Goal: Task Accomplishment & Management: Use online tool/utility

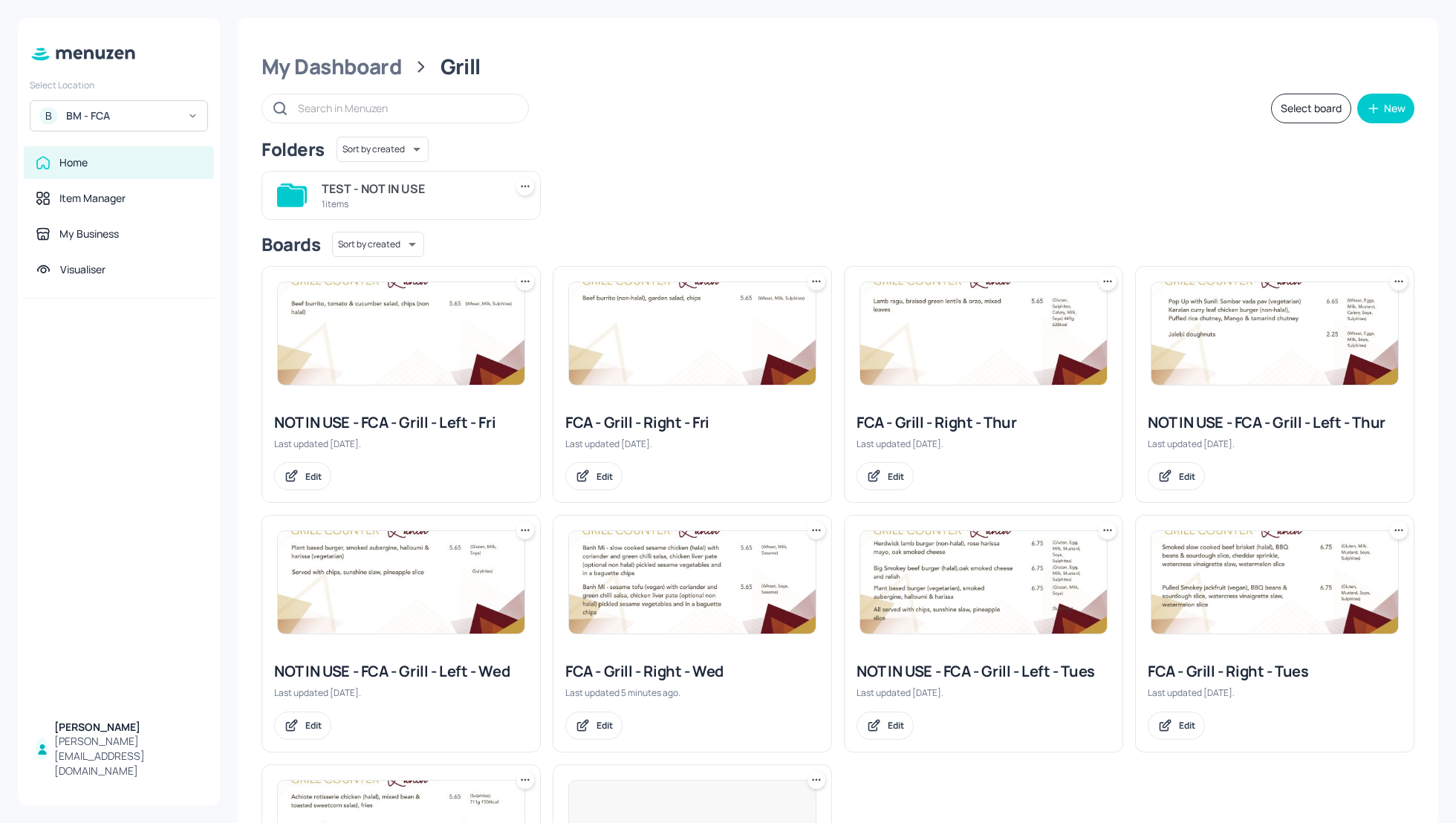
scroll to position [144, 0]
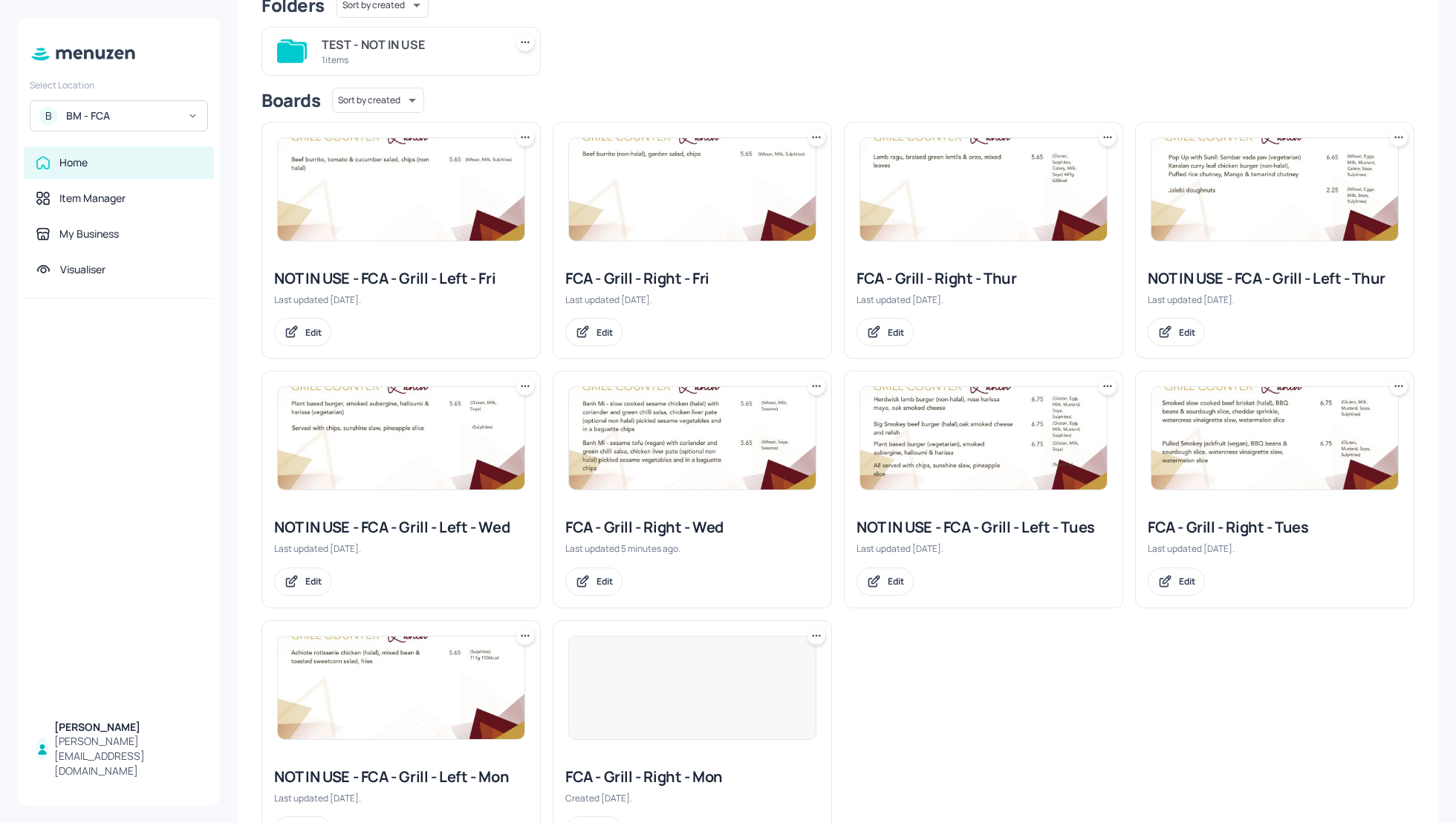
click at [108, 107] on div "B BM - FCA" at bounding box center [118, 116] width 178 height 31
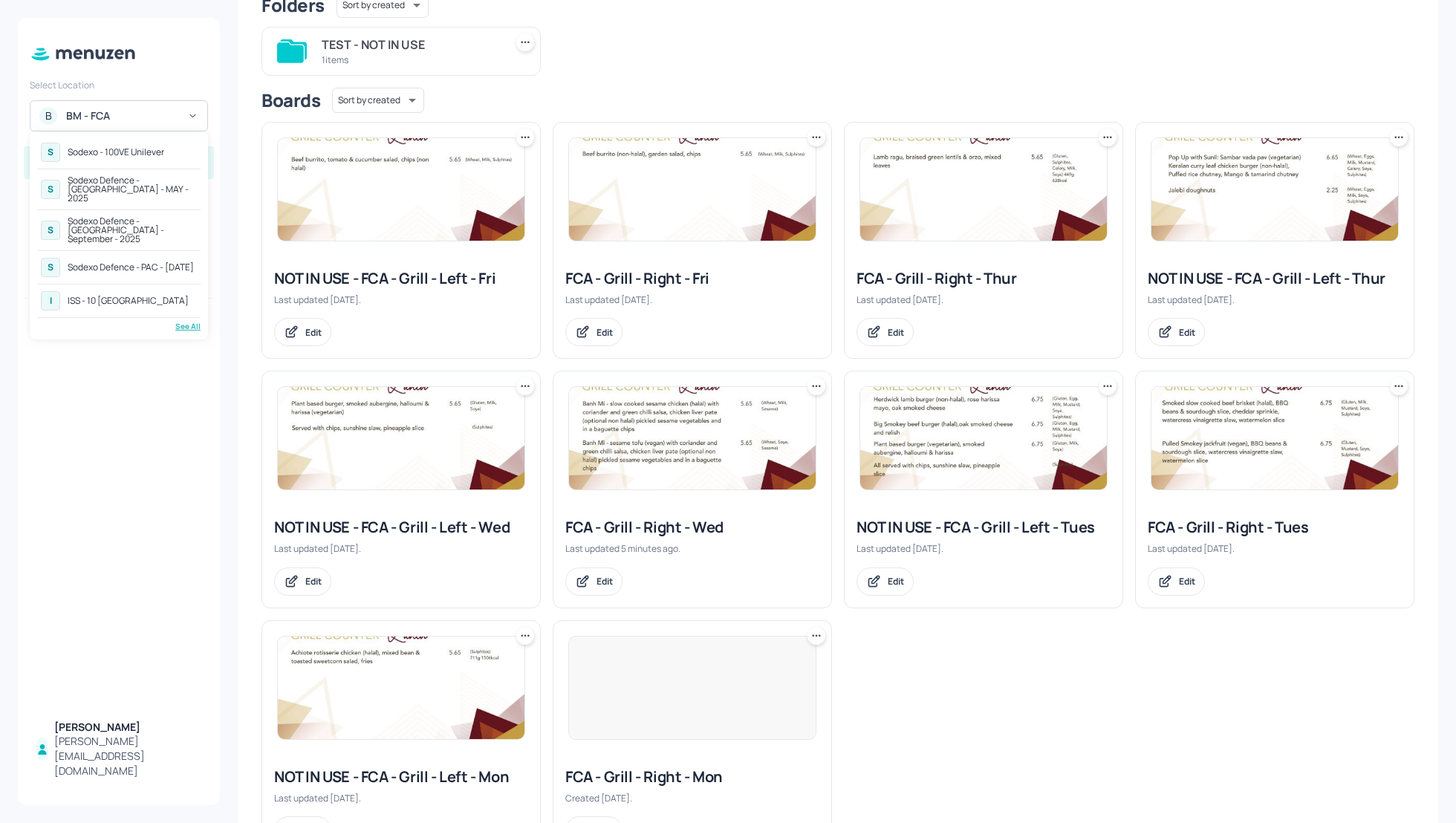
click at [188, 321] on div "See All" at bounding box center [118, 326] width 163 height 11
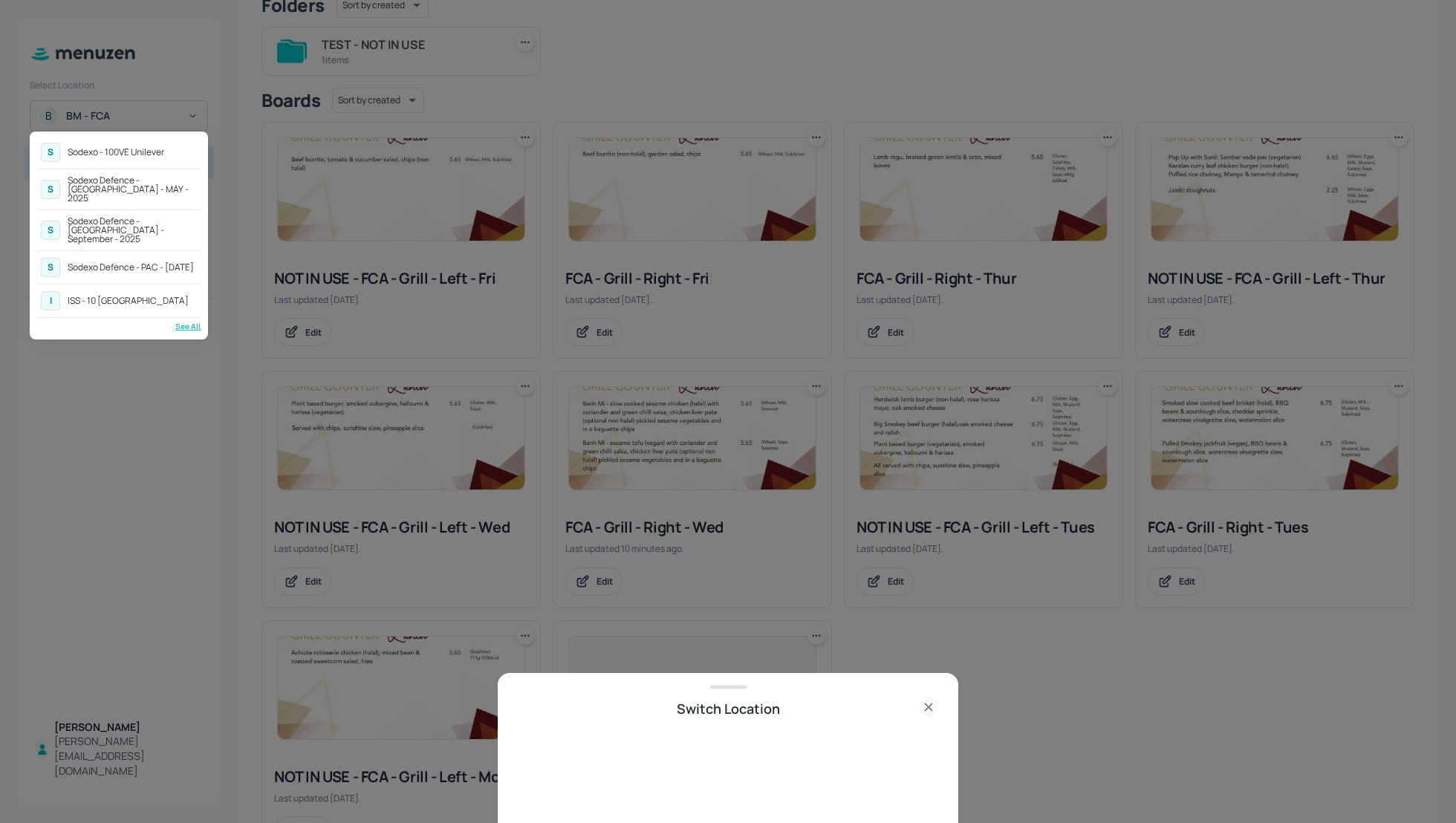
click at [99, 179] on div "Sodexo Defence - [GEOGRAPHIC_DATA] - MAY - 2025" at bounding box center [132, 189] width 130 height 27
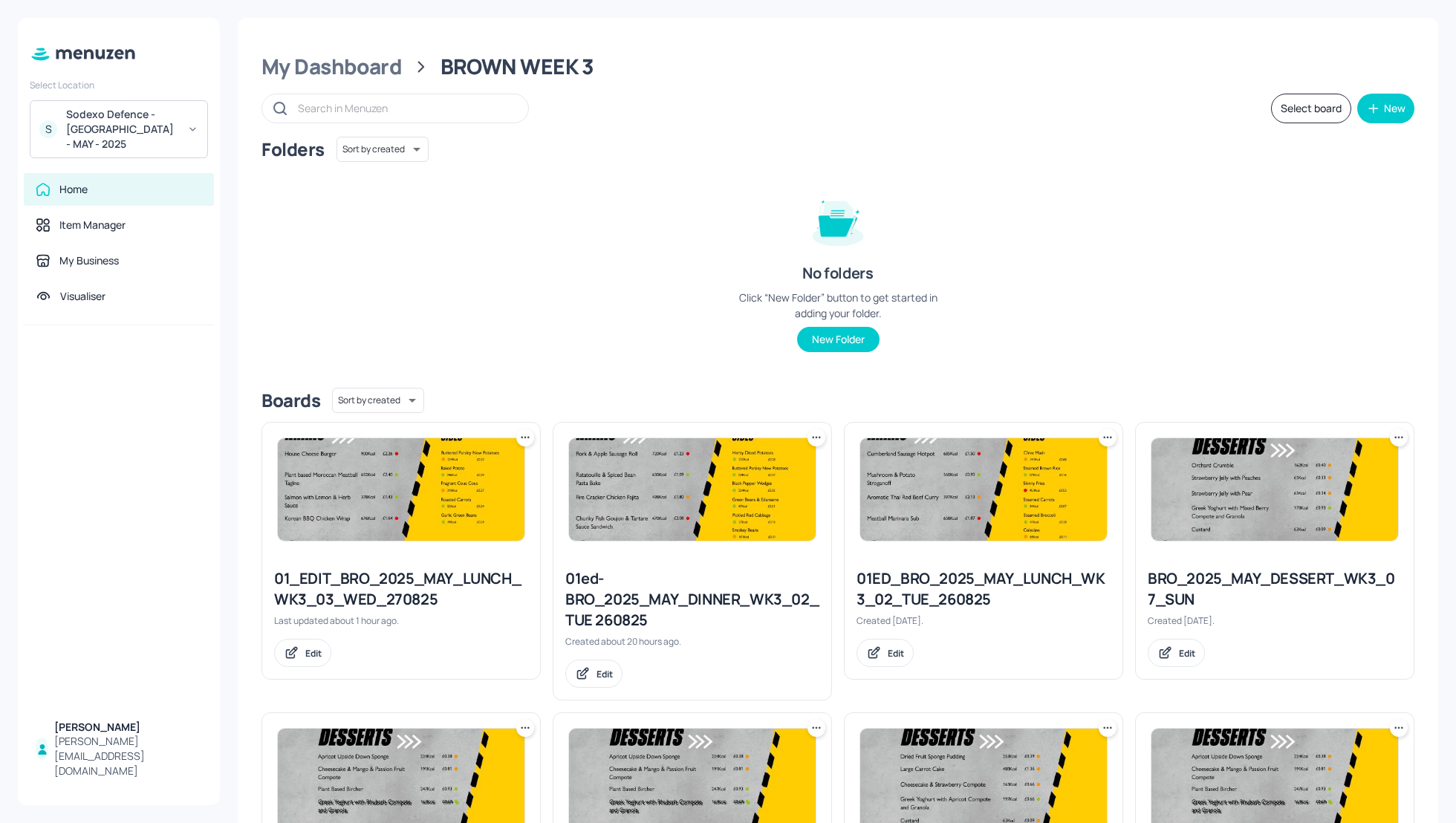
click at [502, 209] on div "Folders Sort by created id ​ No folders Click “New Folder” button to get starte…" at bounding box center [838, 256] width 1153 height 239
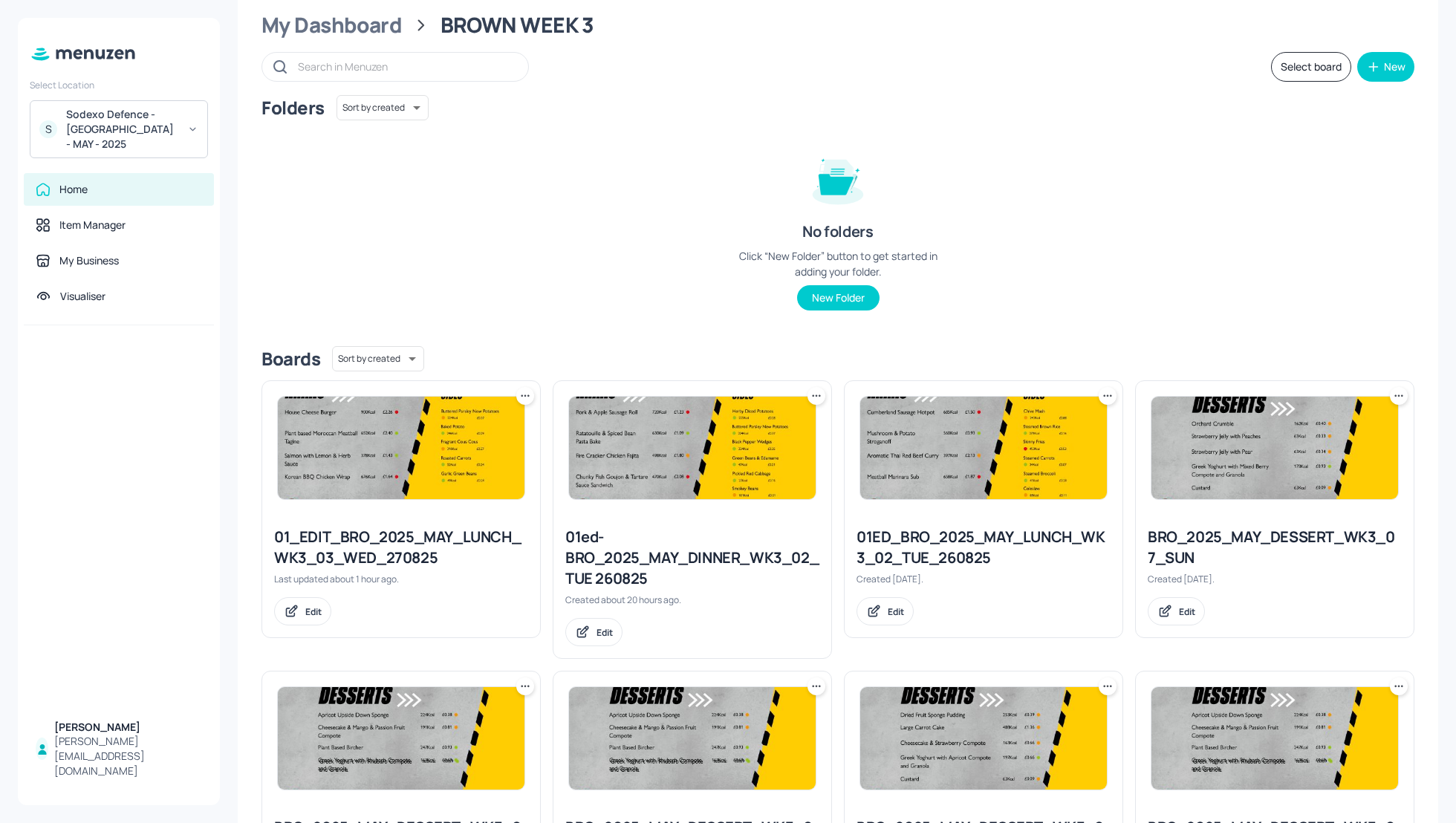
scroll to position [40, 0]
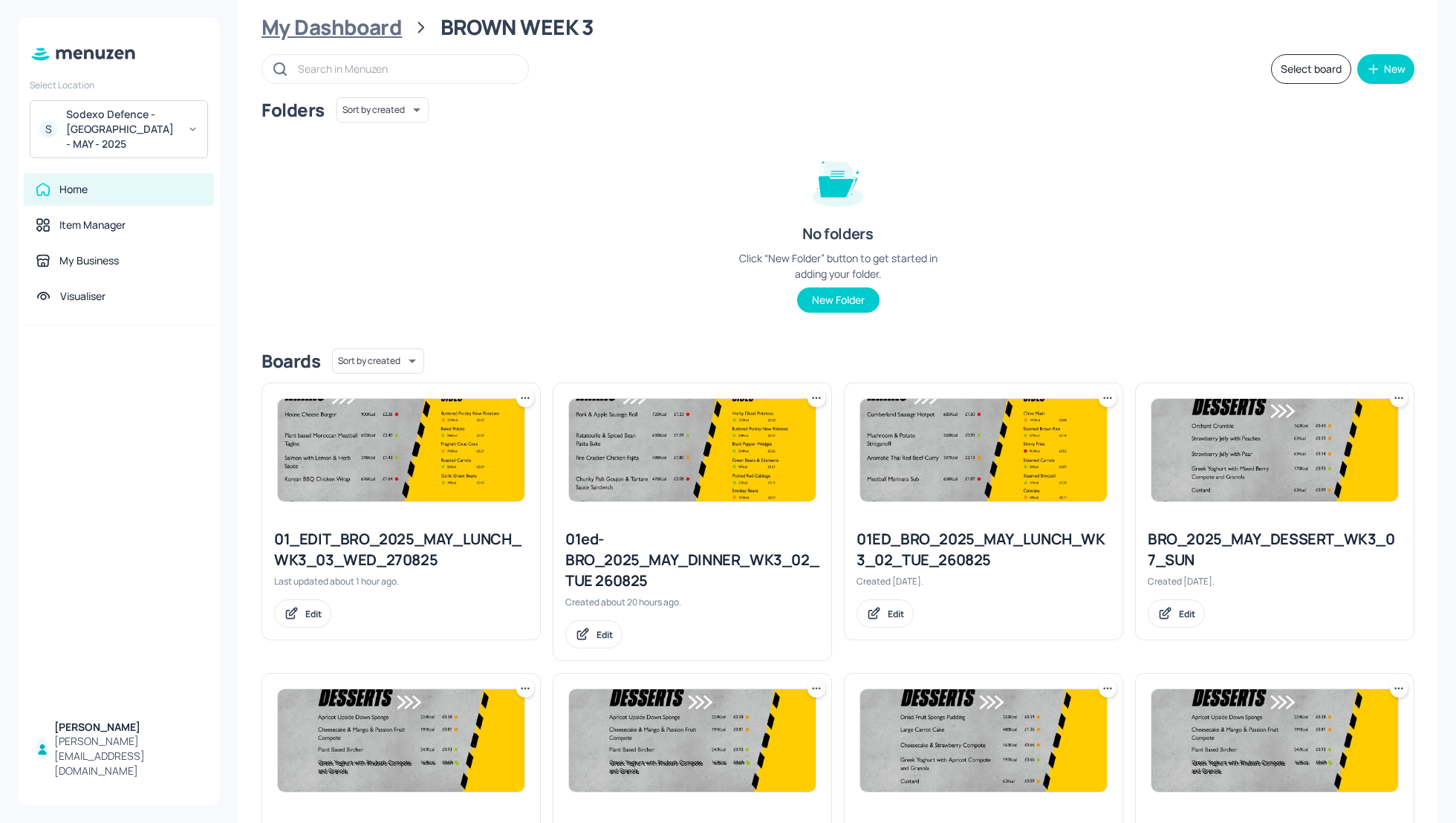
click at [347, 22] on div "My Dashboard" at bounding box center [332, 27] width 140 height 27
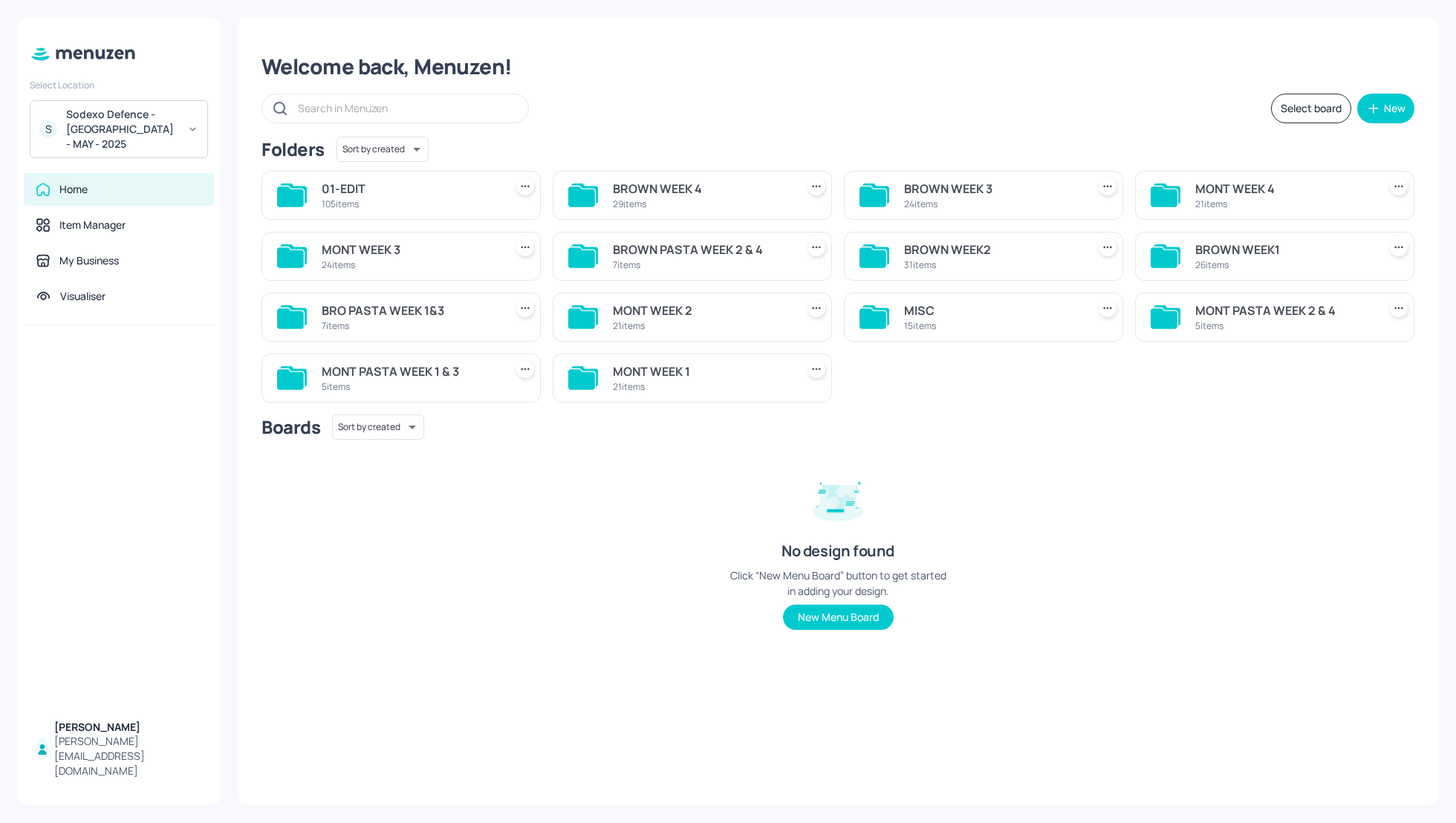
scroll to position [0, 0]
click at [352, 252] on div "MONT WEEK 3" at bounding box center [410, 249] width 177 height 18
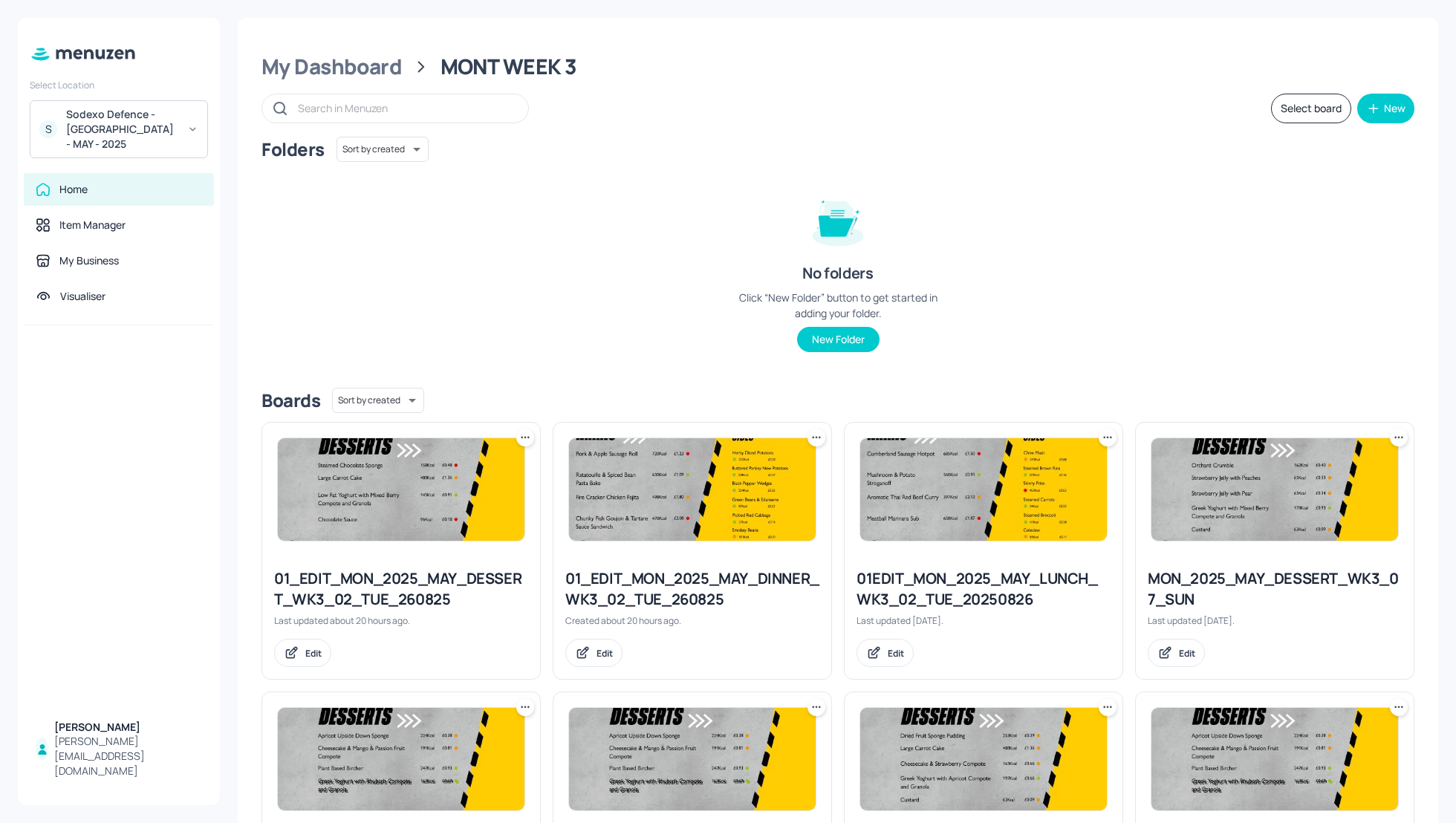
click at [1153, 307] on div "Folders Sort by created id ​ No folders Click “New Folder” button to get starte…" at bounding box center [838, 256] width 1153 height 239
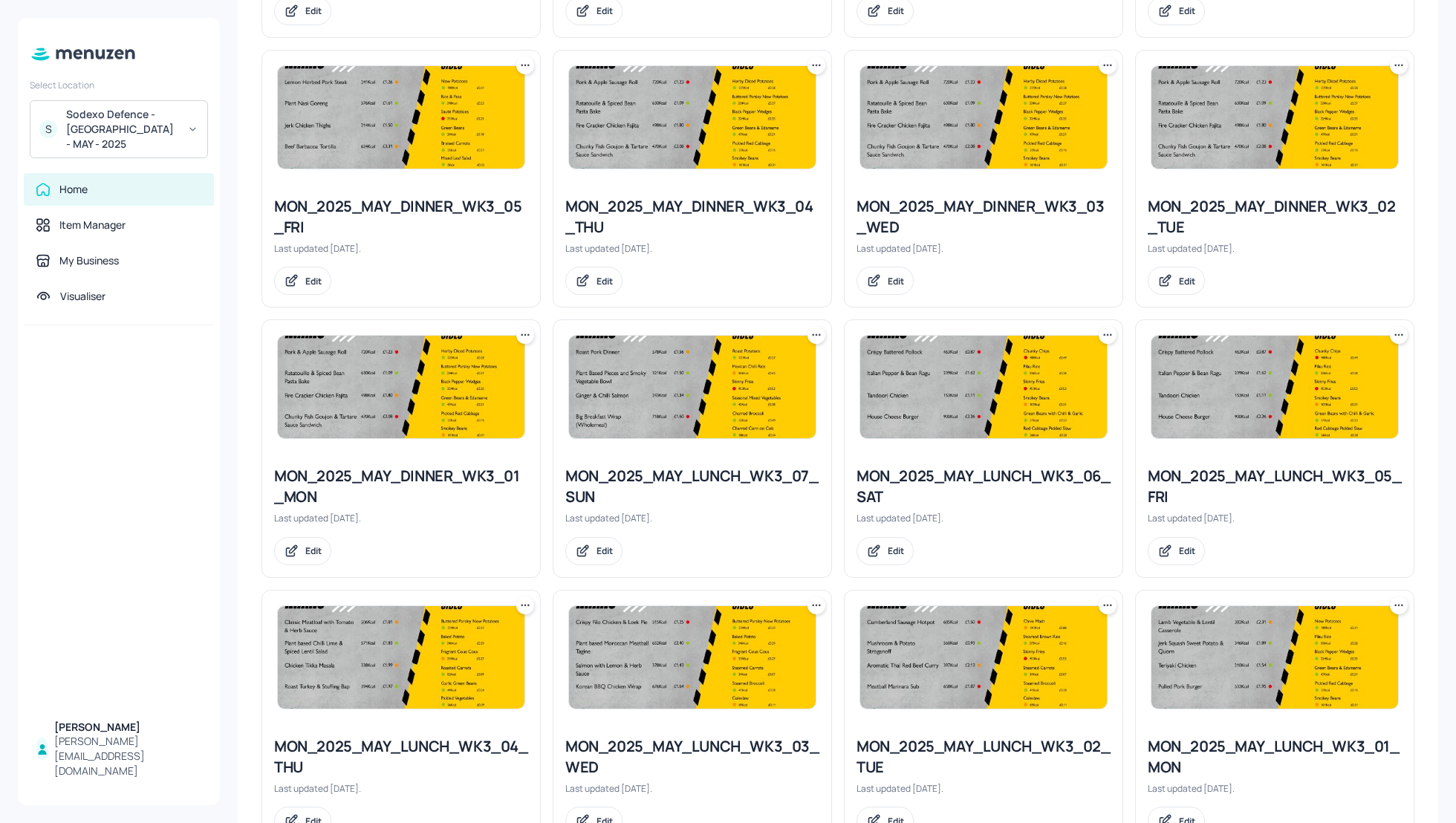
scroll to position [1236, 0]
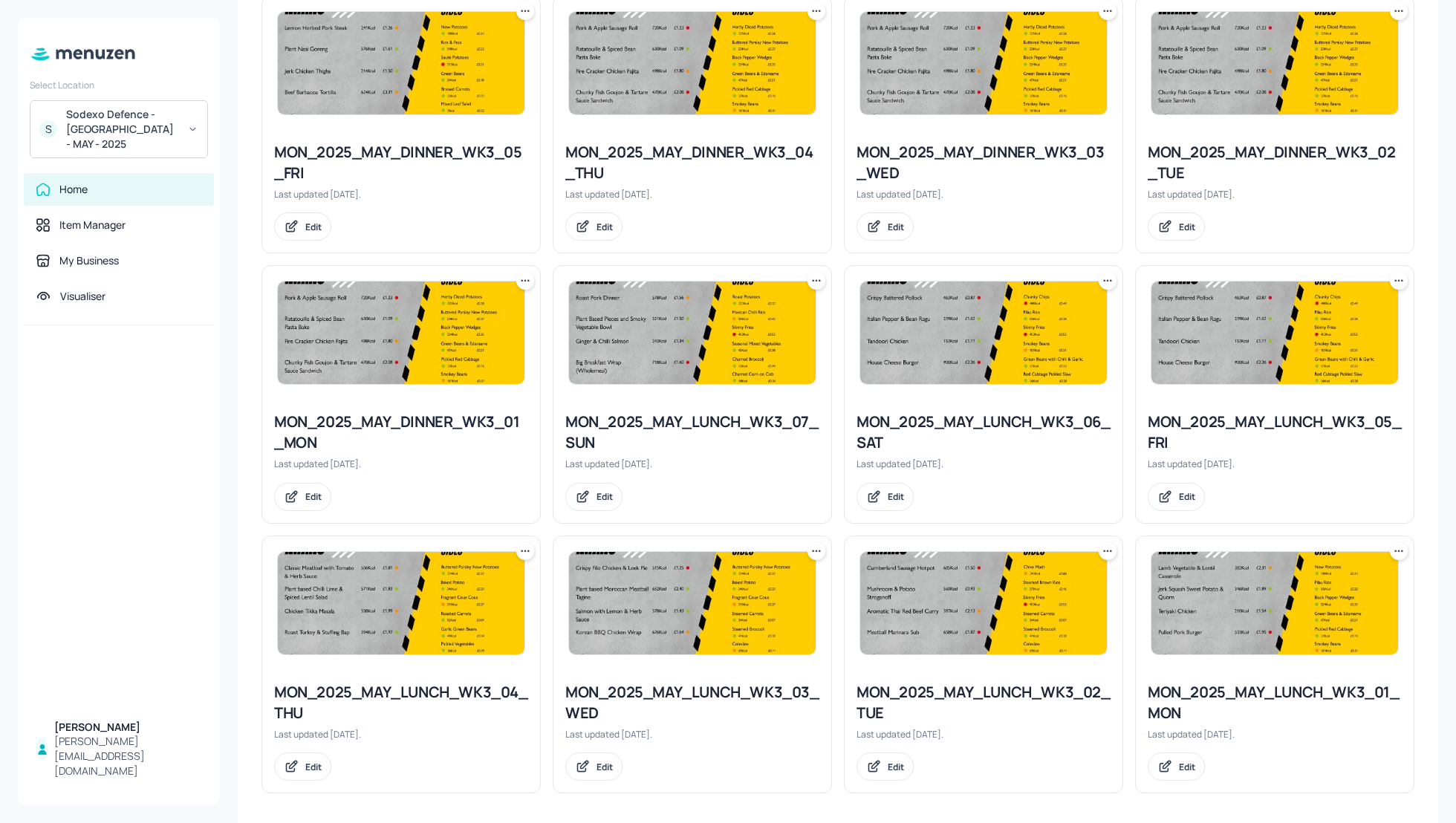
click at [809, 547] on icon at bounding box center [816, 551] width 15 height 15
click at [734, 581] on p "Rename" at bounding box center [738, 576] width 35 height 13
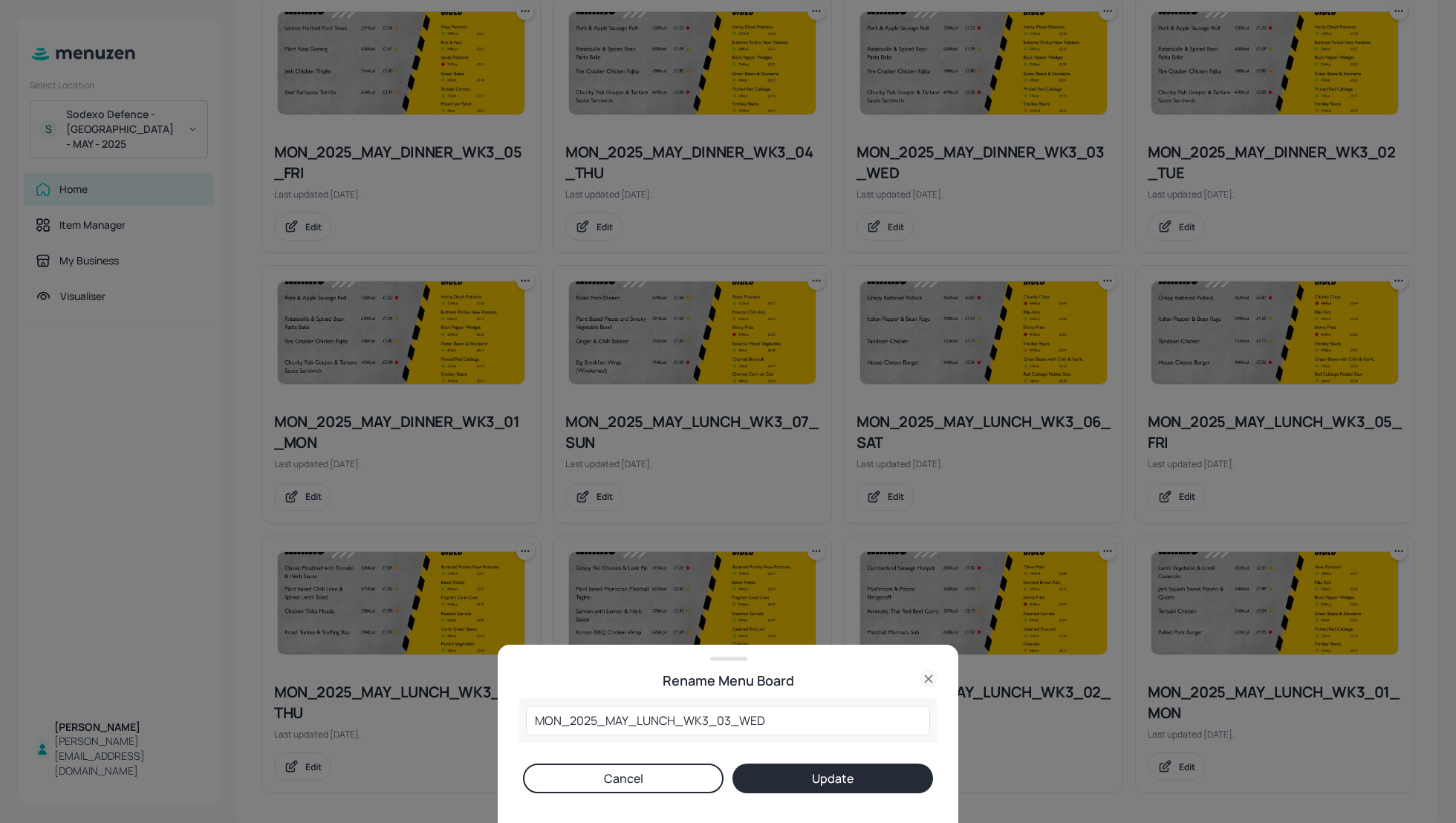
click at [928, 675] on icon at bounding box center [928, 679] width 18 height 18
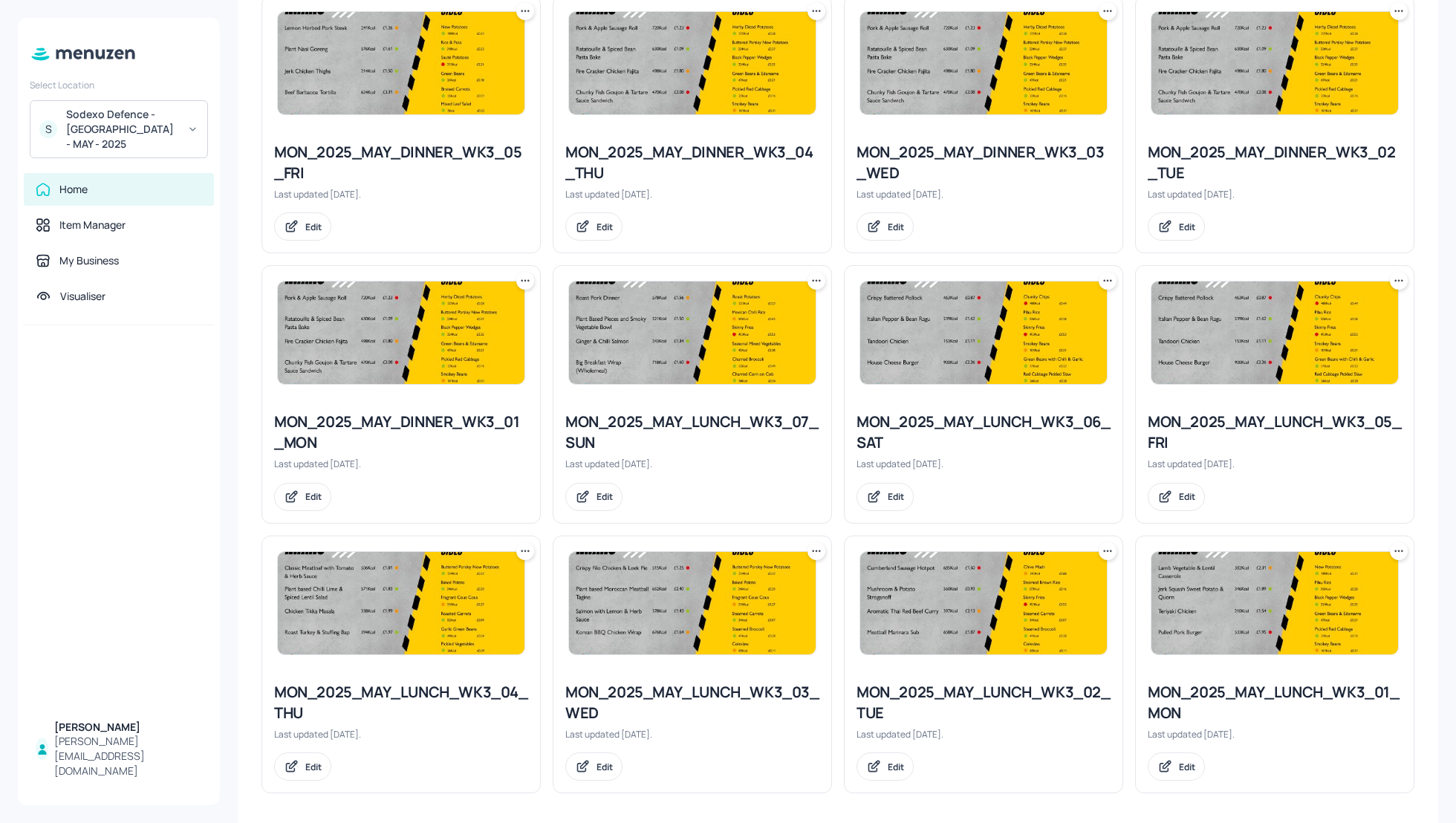
click at [811, 550] on icon at bounding box center [812, 551] width 3 height 3
click at [753, 605] on p "Duplicate" at bounding box center [741, 601] width 40 height 13
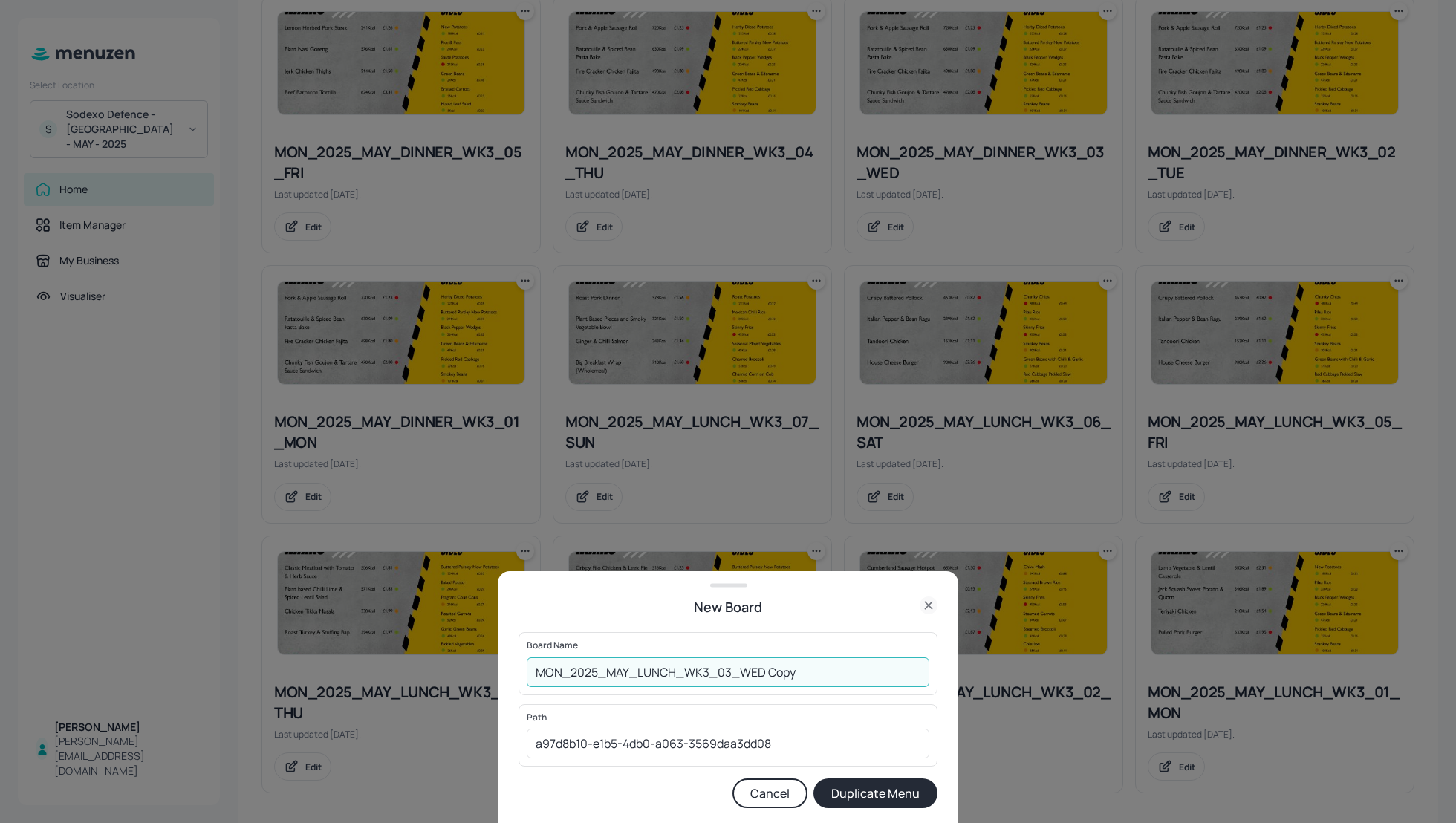
click at [535, 675] on input "MON_2025_MAY_LUNCH_WK3_03_WED Copy" at bounding box center [728, 673] width 403 height 29
click at [847, 673] on input "01-EDIT-MON_2025_MAY_LUNCH_WK3_03_WED Copy" at bounding box center [728, 673] width 403 height 29
click at [581, 673] on input "01-EDIT-MON_2025_MAY_LUNCH_WK3_03_WED_" at bounding box center [728, 673] width 403 height 29
click at [553, 673] on input "01-EDIT_MON_2025_MAY_LUNCH_WK3_03_WED_" at bounding box center [728, 673] width 403 height 29
type input "01_EDIT_MON_2025_MAY_LUNCH_WK3_03_WED_"
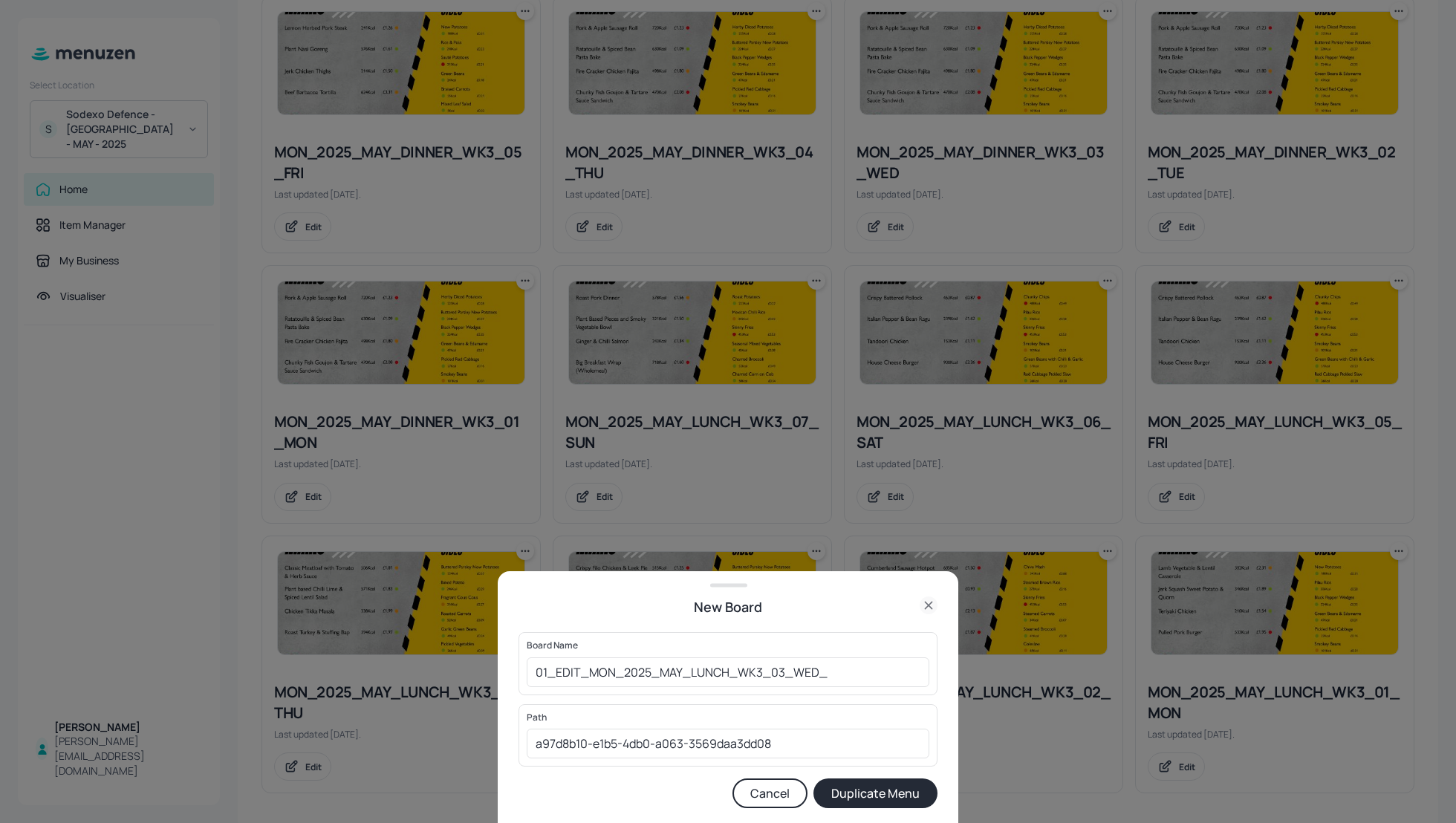
click at [842, 796] on button "Duplicate Menu" at bounding box center [875, 794] width 124 height 29
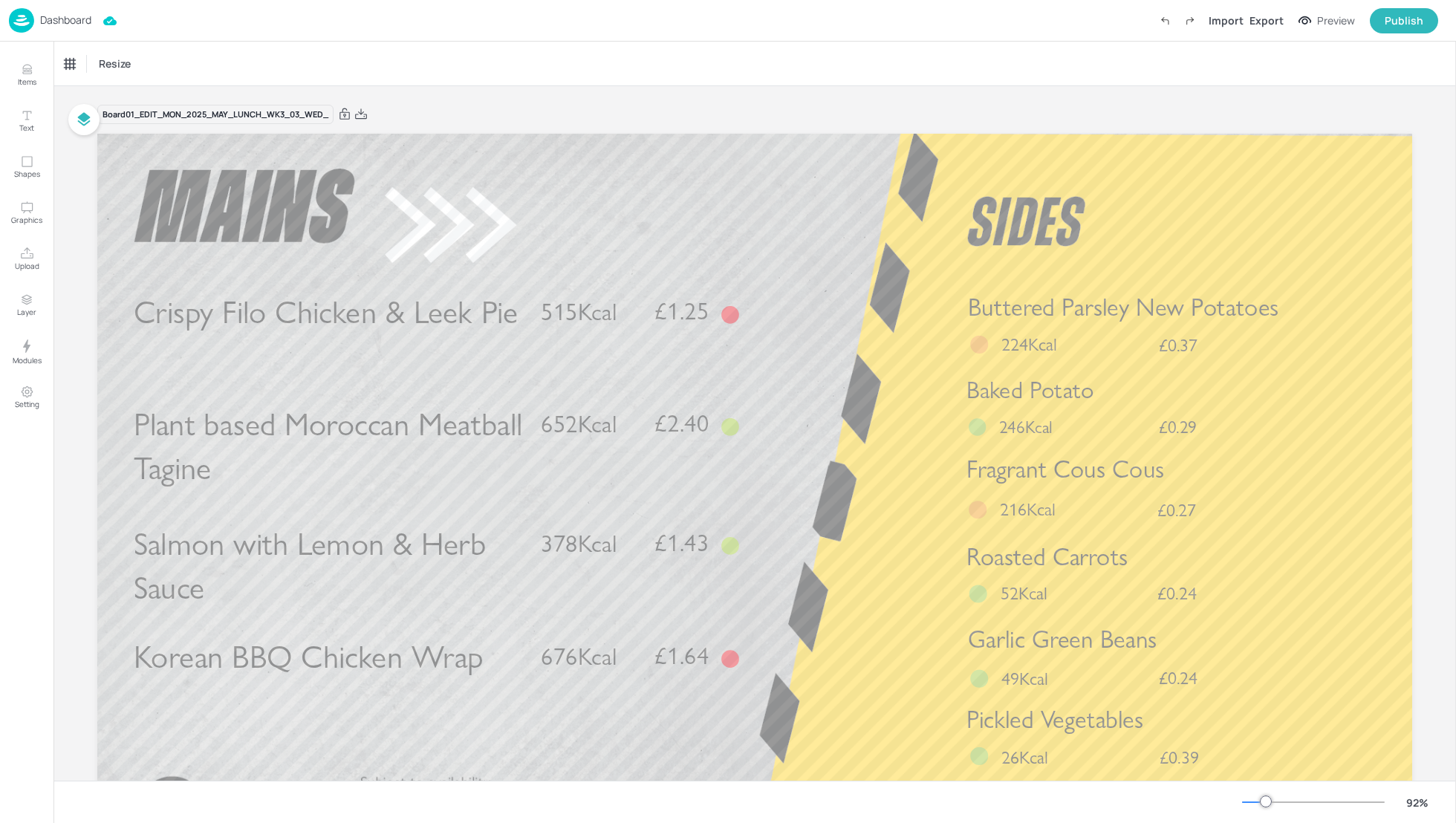
click at [690, 87] on div "Board 01_EDIT_MON_2025_MAY_LUNCH_WK3_03_WED_ Crispy Filo Chicken & Leek Pie £1.…" at bounding box center [754, 499] width 1314 height 825
click at [1088, 722] on span "Pickled Vegetables" at bounding box center [1054, 719] width 177 height 29
click at [1273, 16] on div "Export" at bounding box center [1267, 21] width 35 height 16
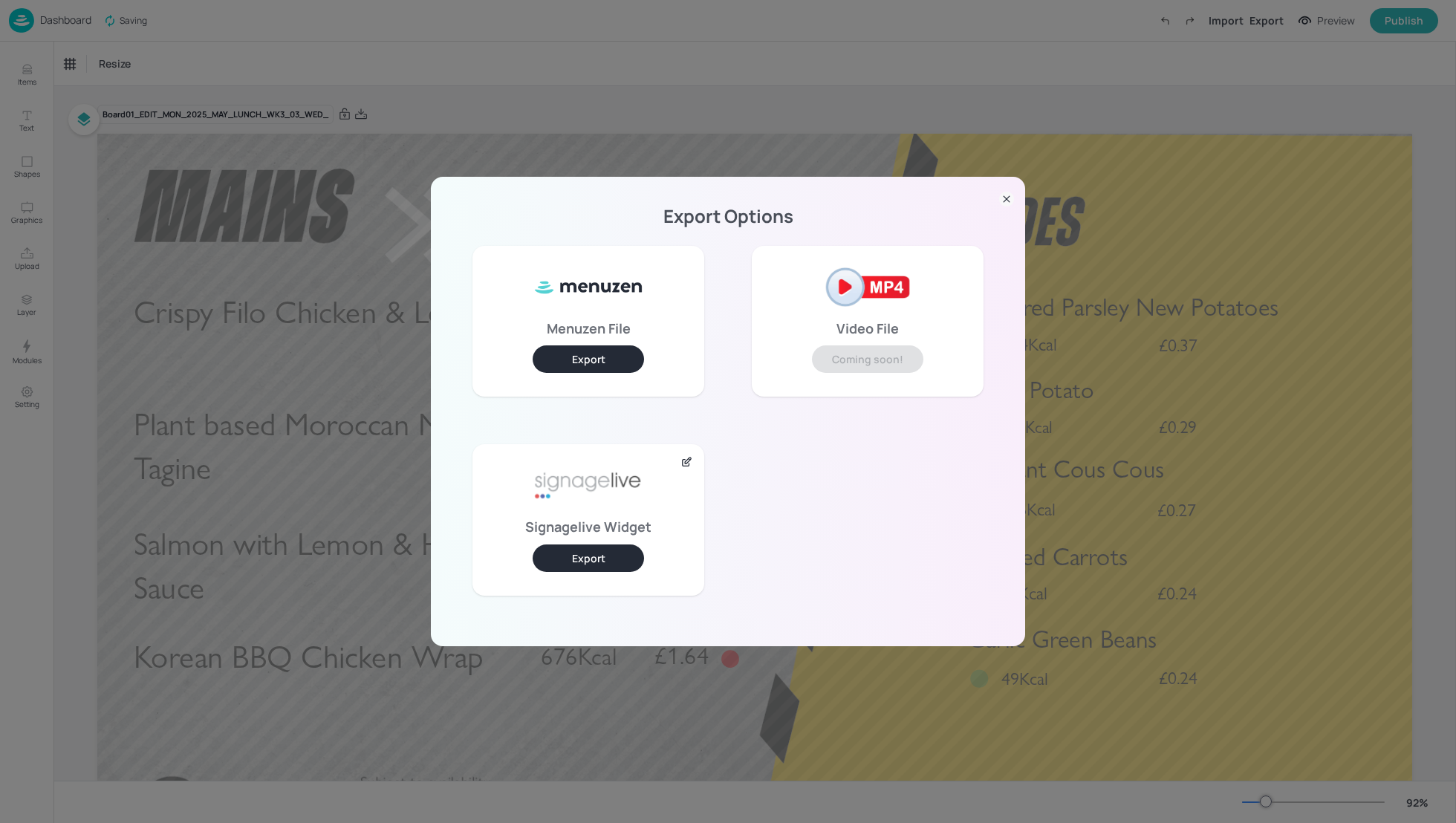
click at [593, 557] on button "Export" at bounding box center [588, 558] width 111 height 28
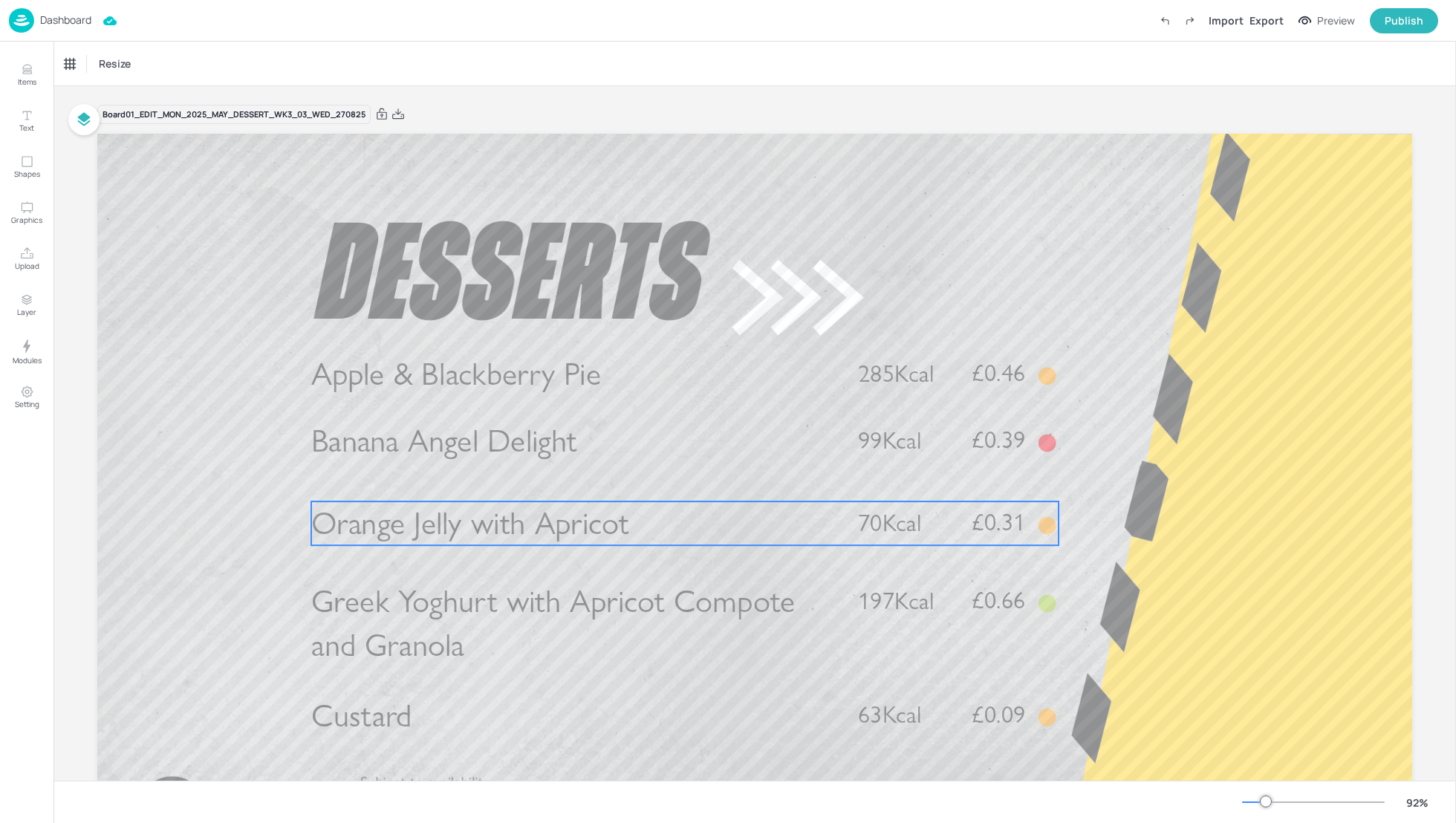
click at [645, 532] on p "Orange Jelly with Apricot" at bounding box center [572, 523] width 522 height 44
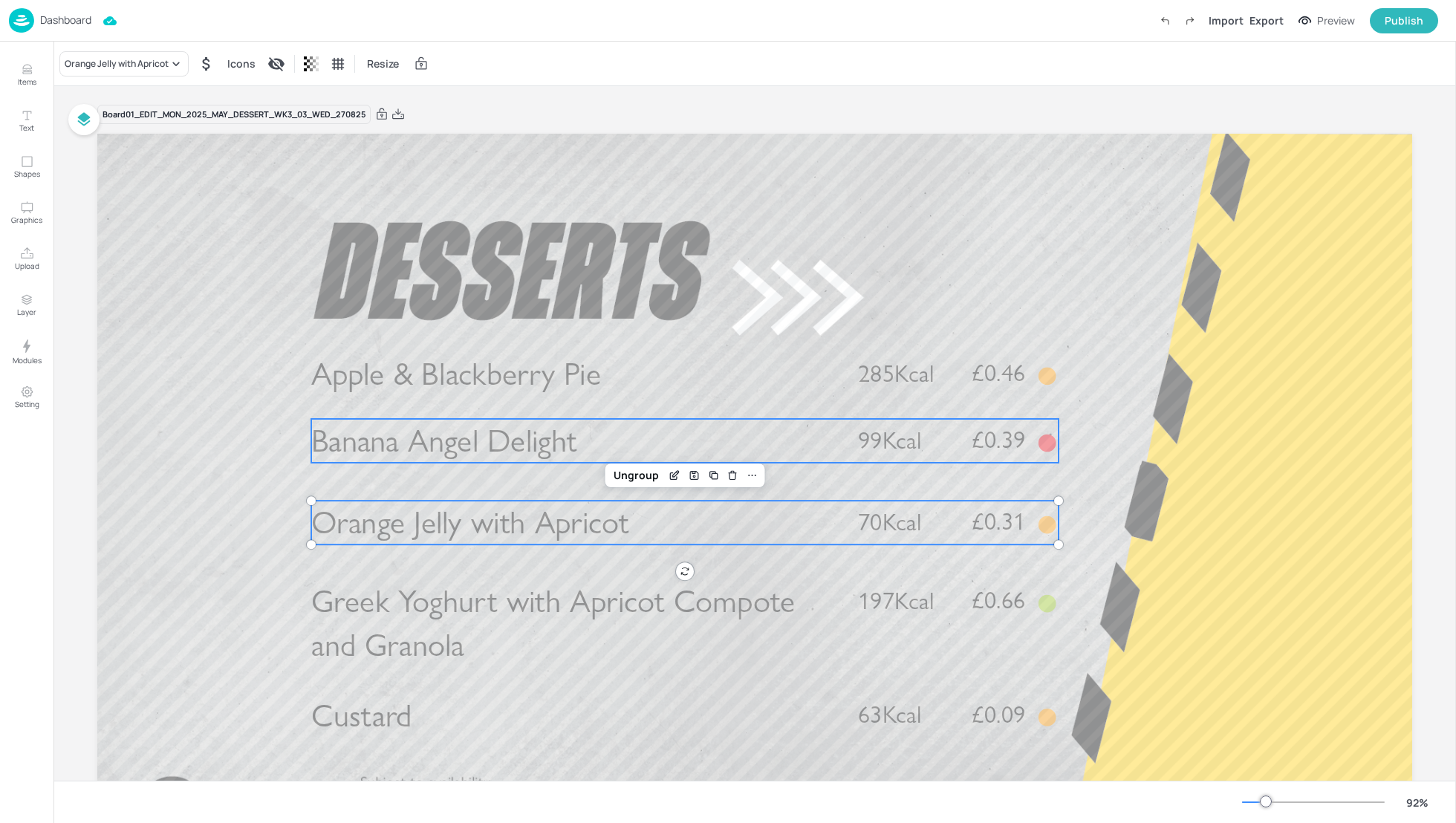
click at [489, 452] on span "Banana Angel Delight" at bounding box center [444, 441] width 266 height 39
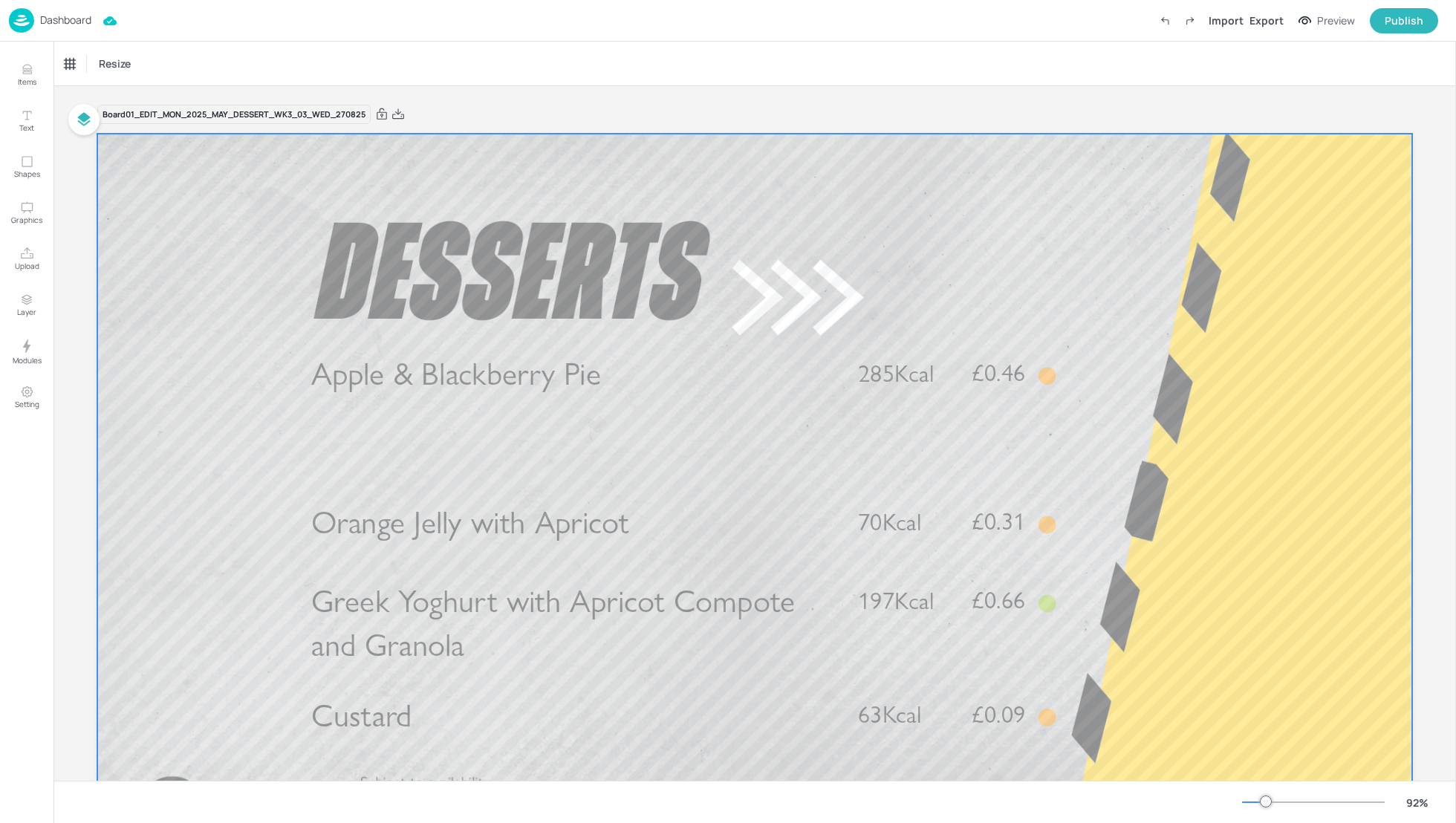
click at [464, 529] on span "Orange Jelly with Apricot" at bounding box center [470, 523] width 318 height 39
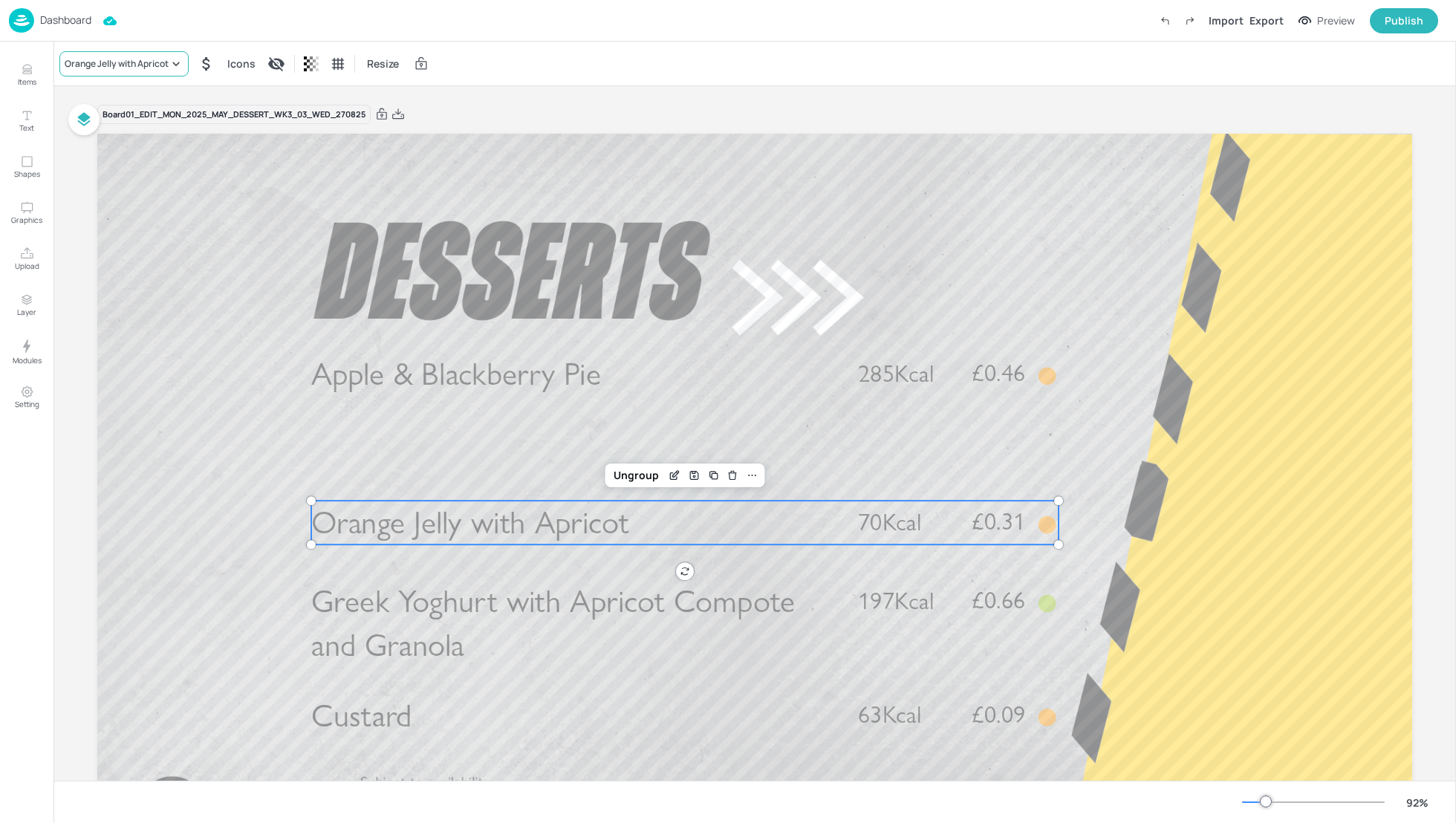
click at [121, 67] on div "Orange Jelly with Apricot" at bounding box center [117, 63] width 104 height 13
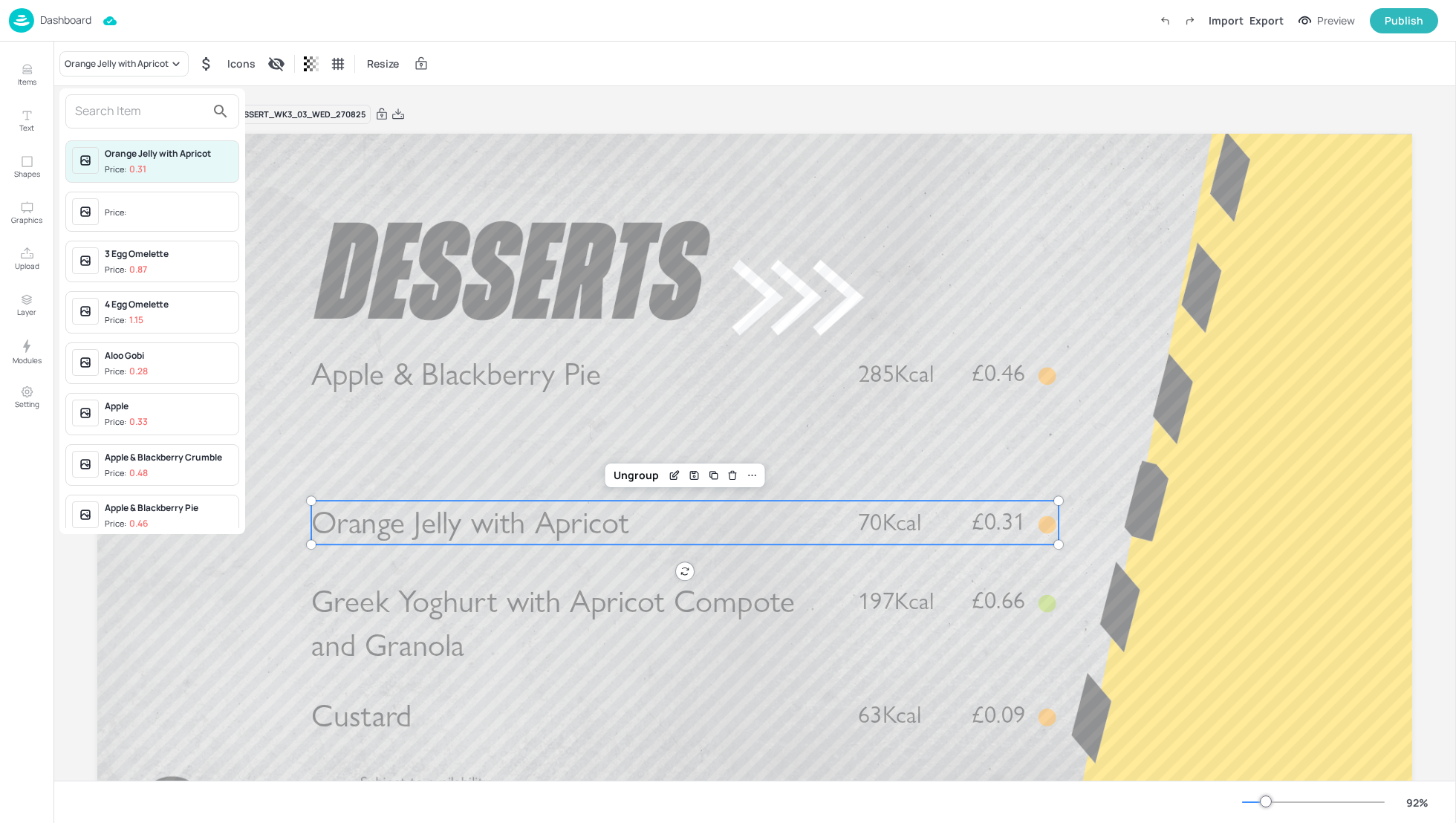
click at [111, 123] on input "text" at bounding box center [140, 112] width 130 height 24
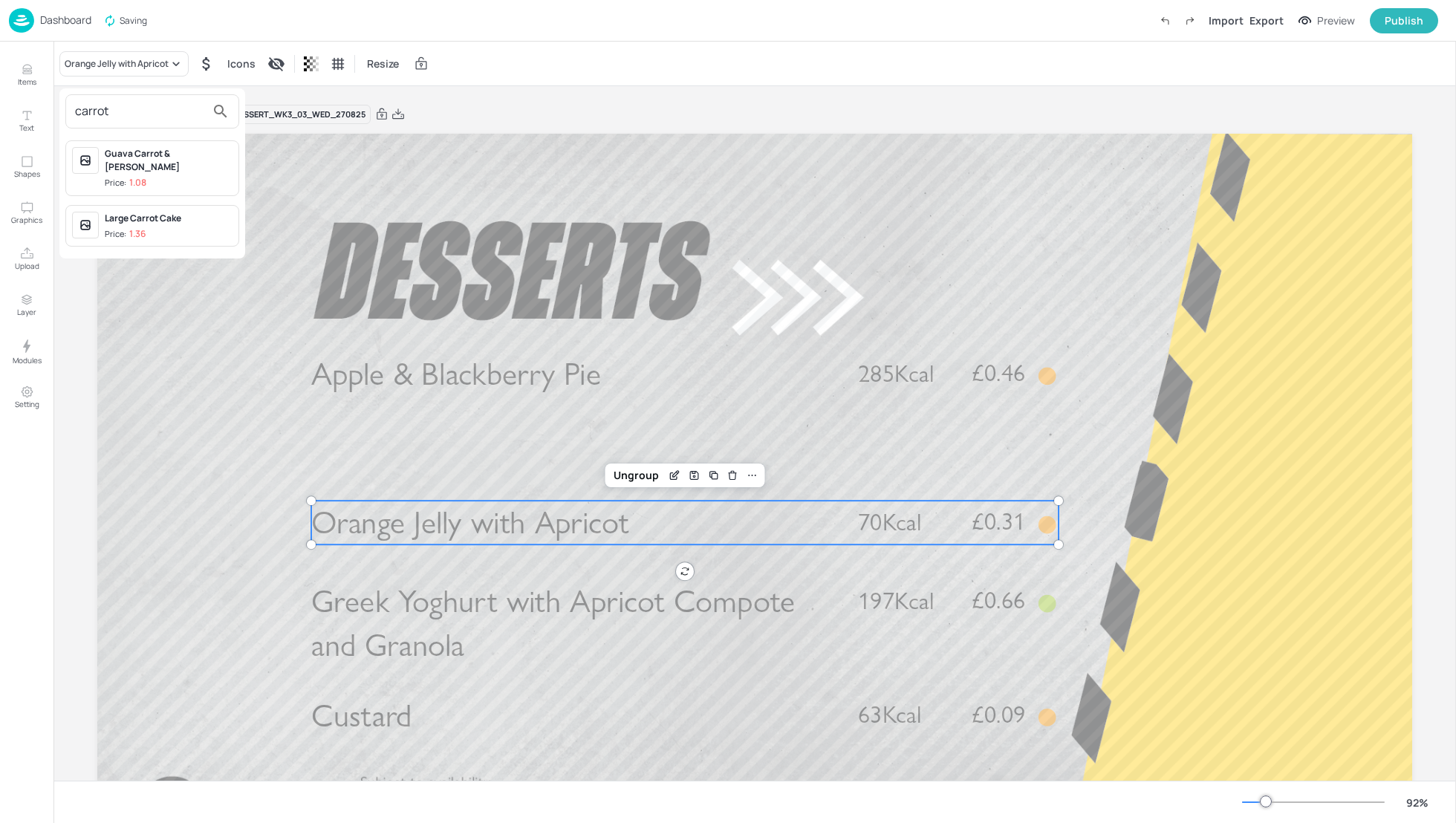
type input "carrot"
click at [169, 218] on div "Large Carrot Cake" at bounding box center [168, 218] width 128 height 13
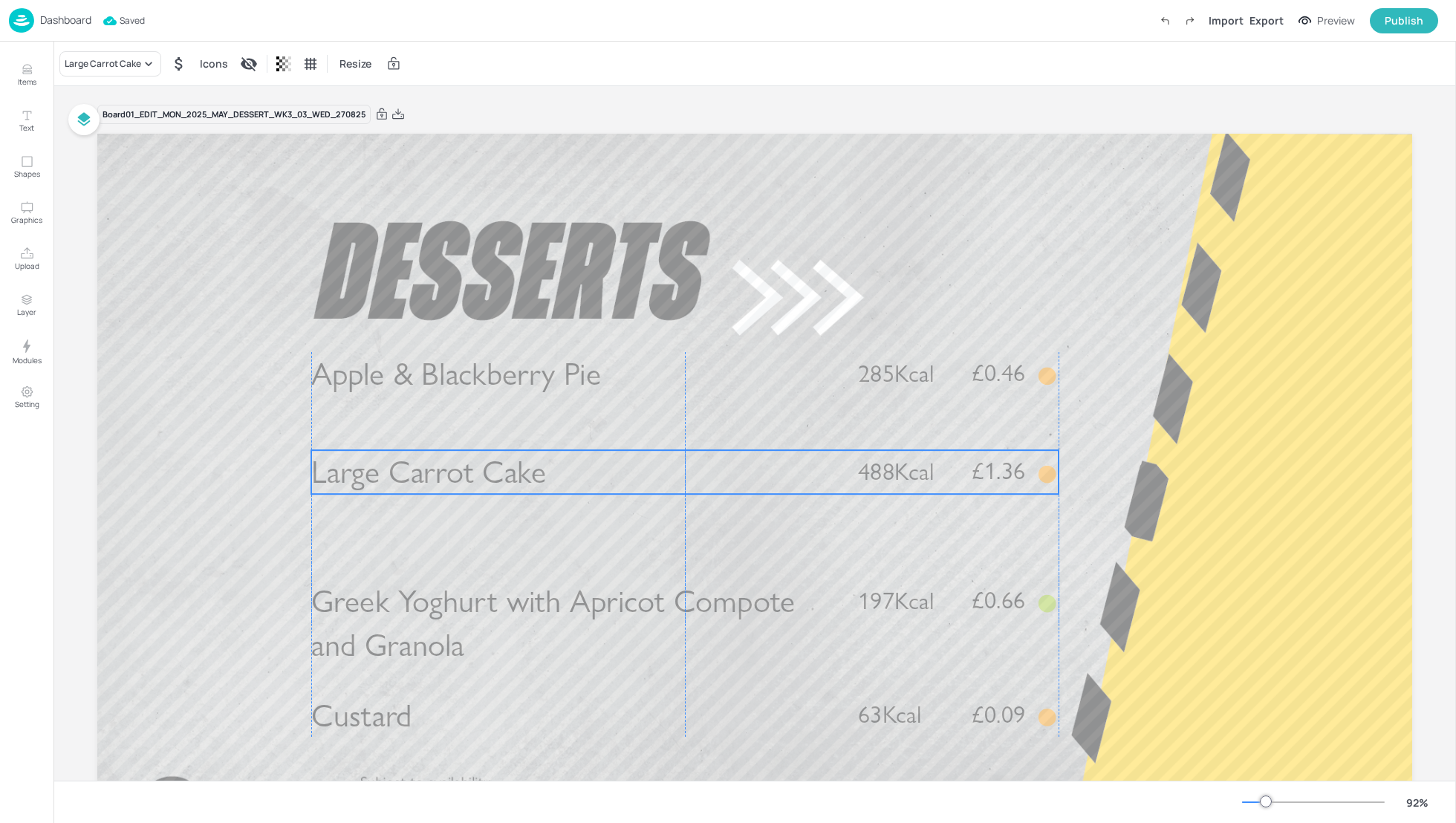
drag, startPoint x: 541, startPoint y: 537, endPoint x: 540, endPoint y: 487, distance: 50.0
click at [540, 487] on span "Large Carrot Cake" at bounding box center [429, 472] width 235 height 39
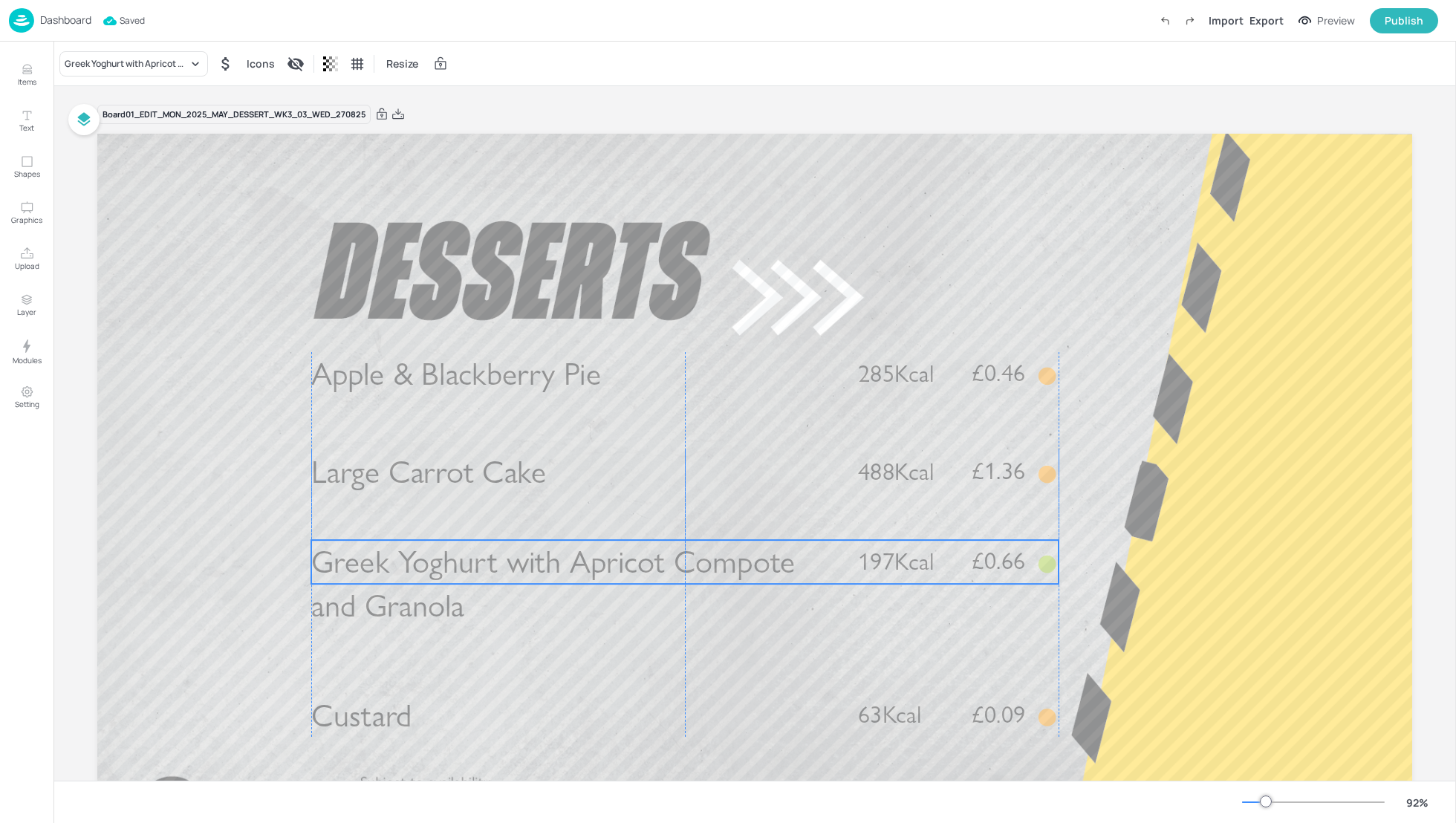
drag, startPoint x: 544, startPoint y: 595, endPoint x: 544, endPoint y: 555, distance: 40.0
click at [544, 555] on span "Greek Yoghurt with Apricot Compote and Granola" at bounding box center [553, 584] width 484 height 82
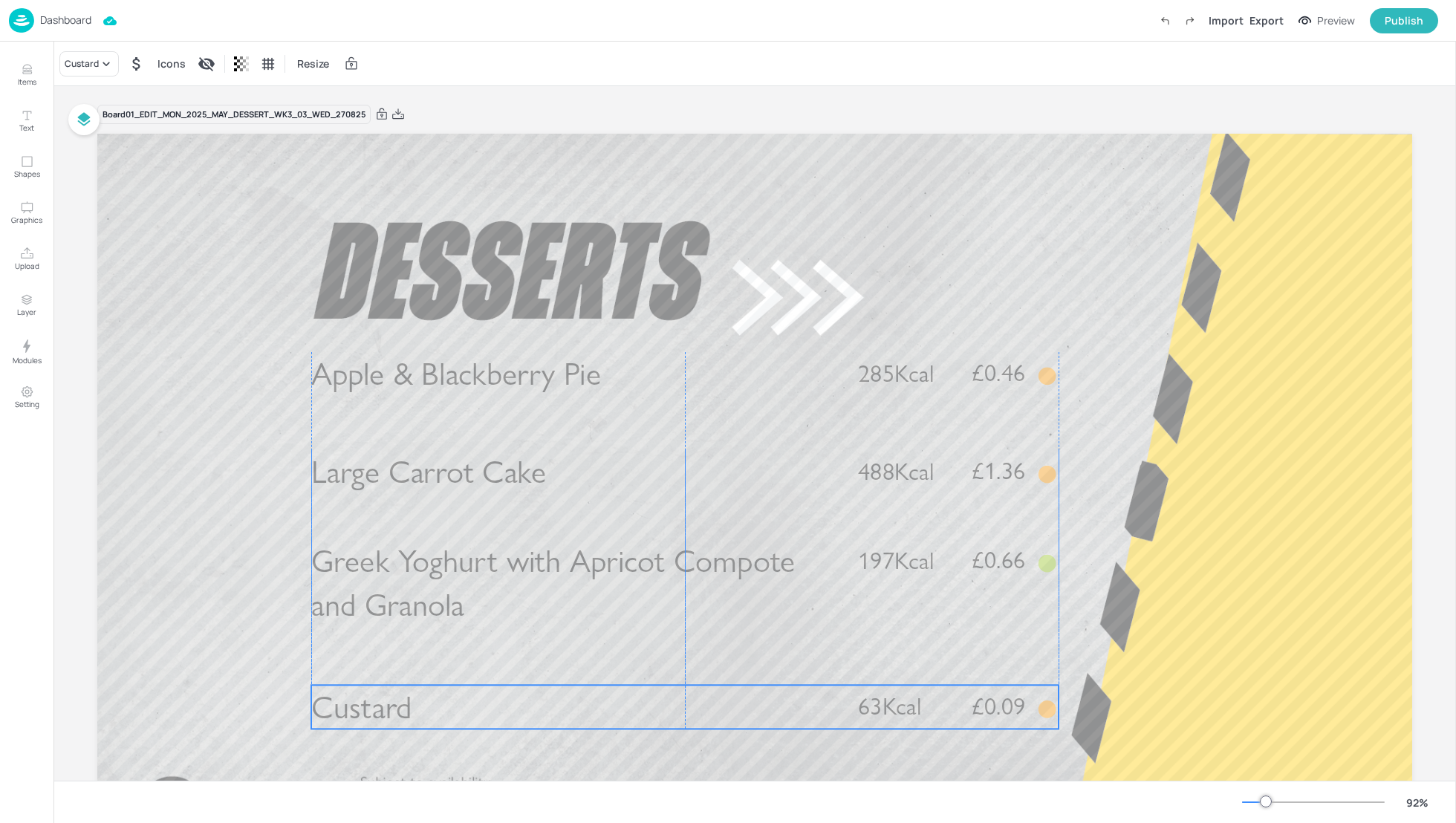
drag, startPoint x: 820, startPoint y: 712, endPoint x: 820, endPoint y: 704, distance: 8.0
click at [820, 704] on p "Custard" at bounding box center [572, 706] width 522 height 44
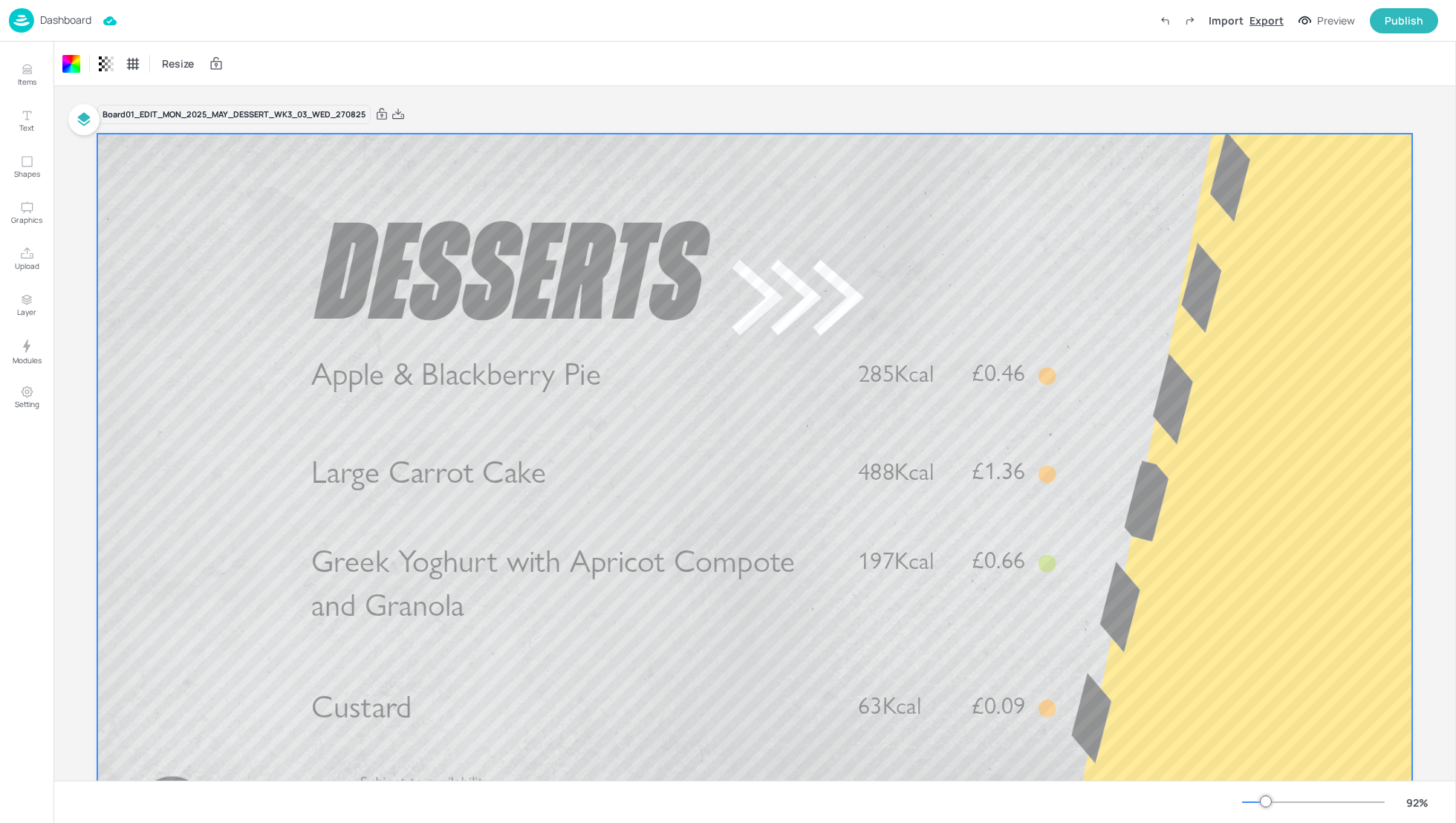
click at [1260, 17] on div "Export" at bounding box center [1267, 21] width 35 height 16
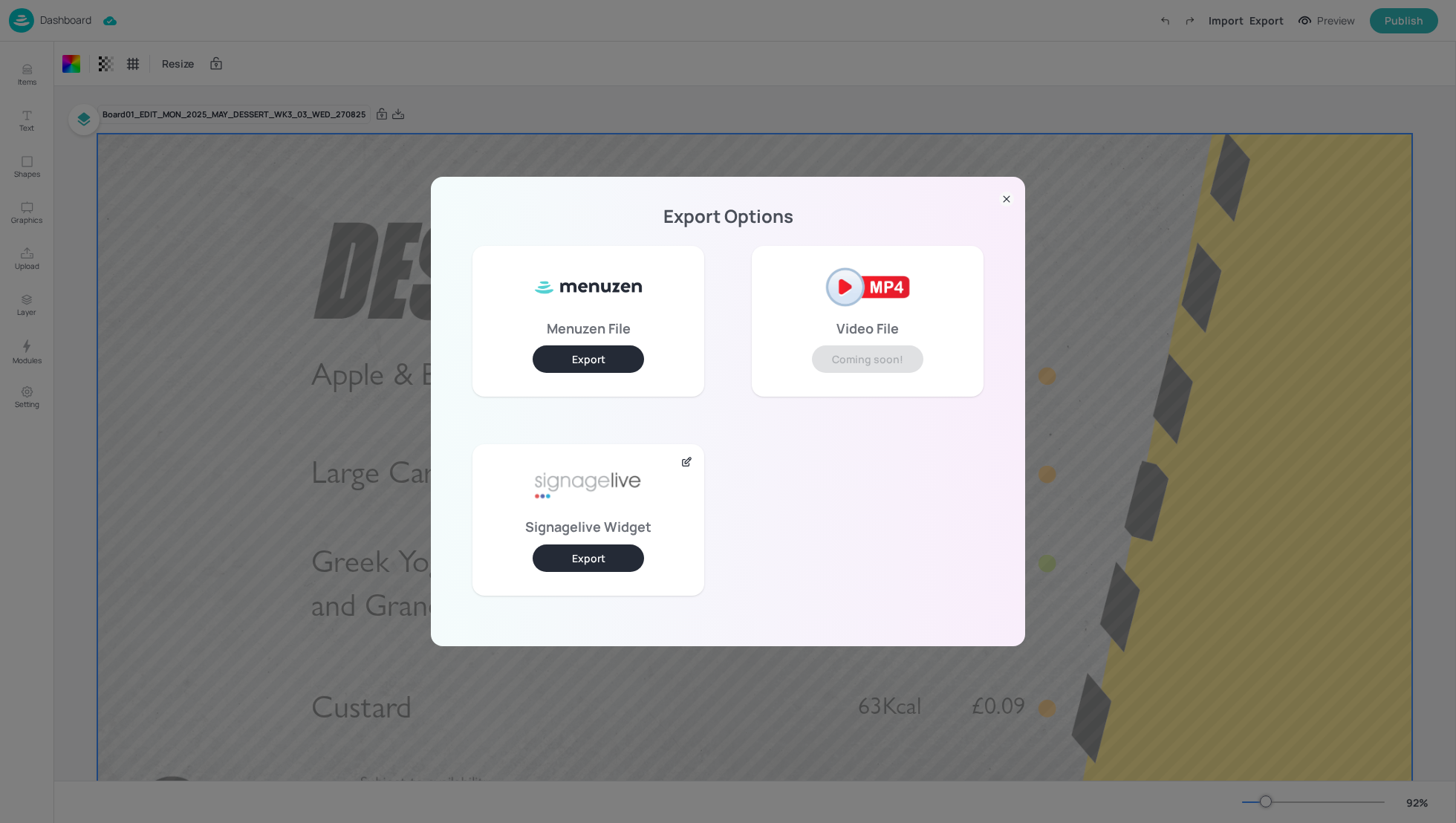
click at [570, 552] on button "Export" at bounding box center [588, 558] width 111 height 28
